Goal: Browse casually

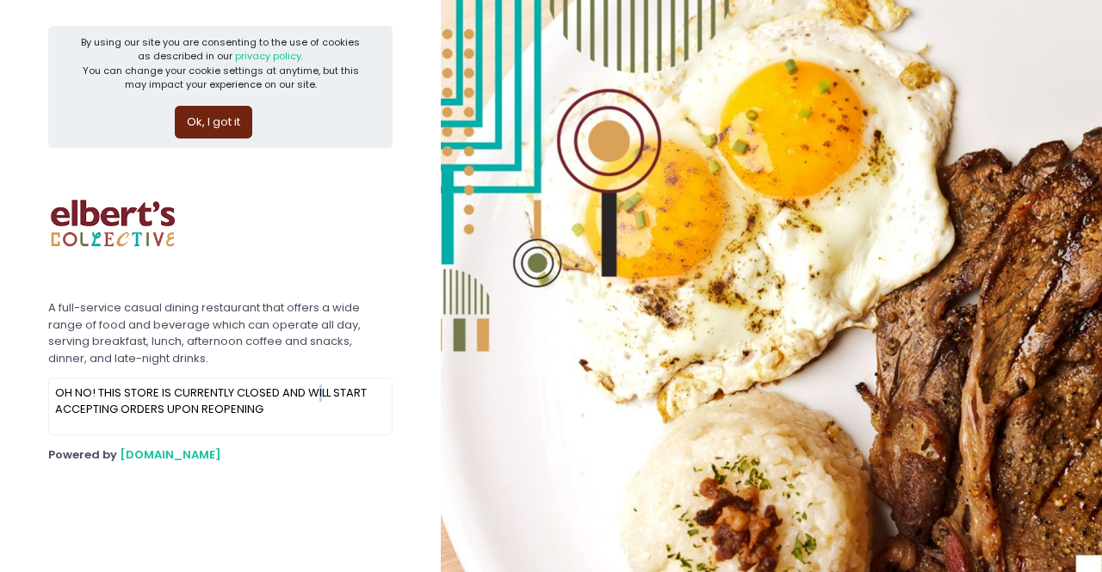
click at [320, 380] on div "OH NO! THIS STORE IS CURRENTLY CLOSED AND WILL START ACCEPTING ORDERS UPON REOP…" at bounding box center [220, 407] width 343 height 56
click at [243, 399] on p "OH NO! THIS STORE IS CURRENTLY CLOSED AND WILL START ACCEPTING ORDERS UPON REOP…" at bounding box center [220, 402] width 331 height 34
click at [289, 479] on section "By using our site you are consenting to the use of cookies as described in our …" at bounding box center [220, 286] width 441 height 572
